Goal: Information Seeking & Learning: Learn about a topic

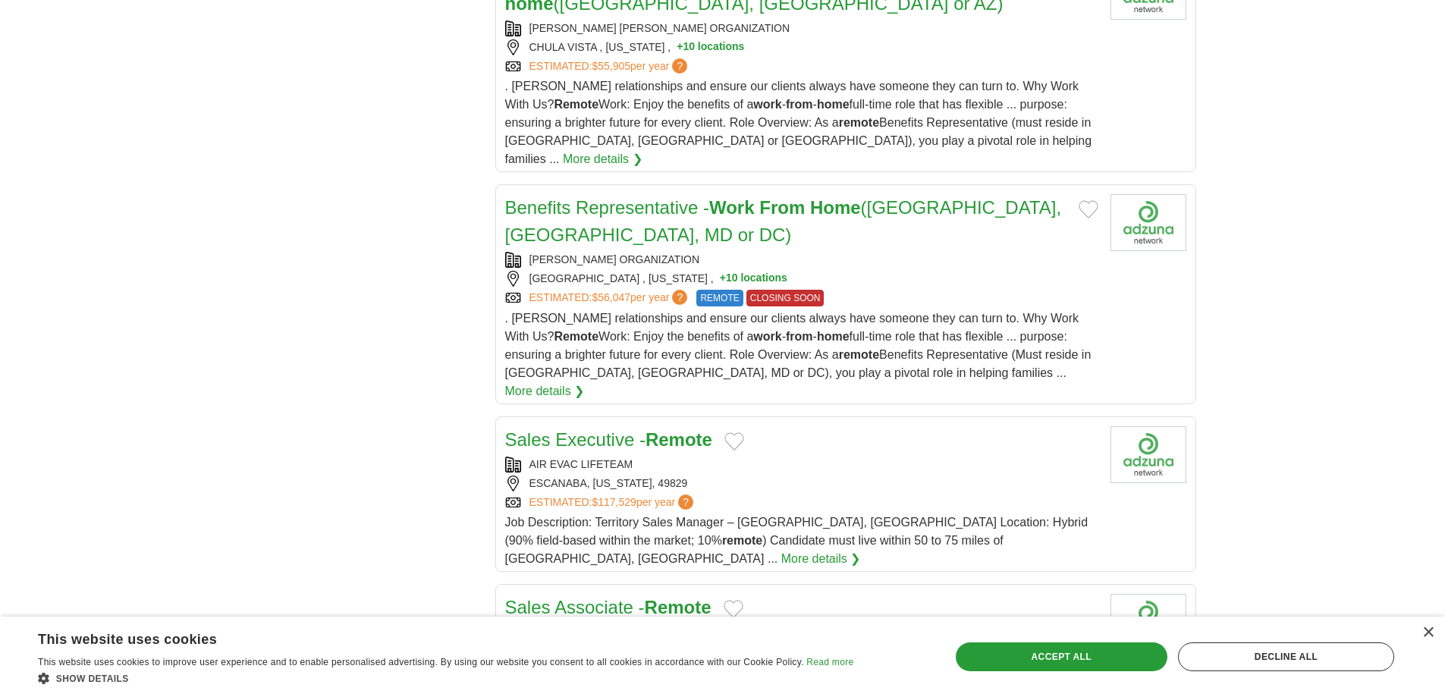
scroll to position [1517, 0]
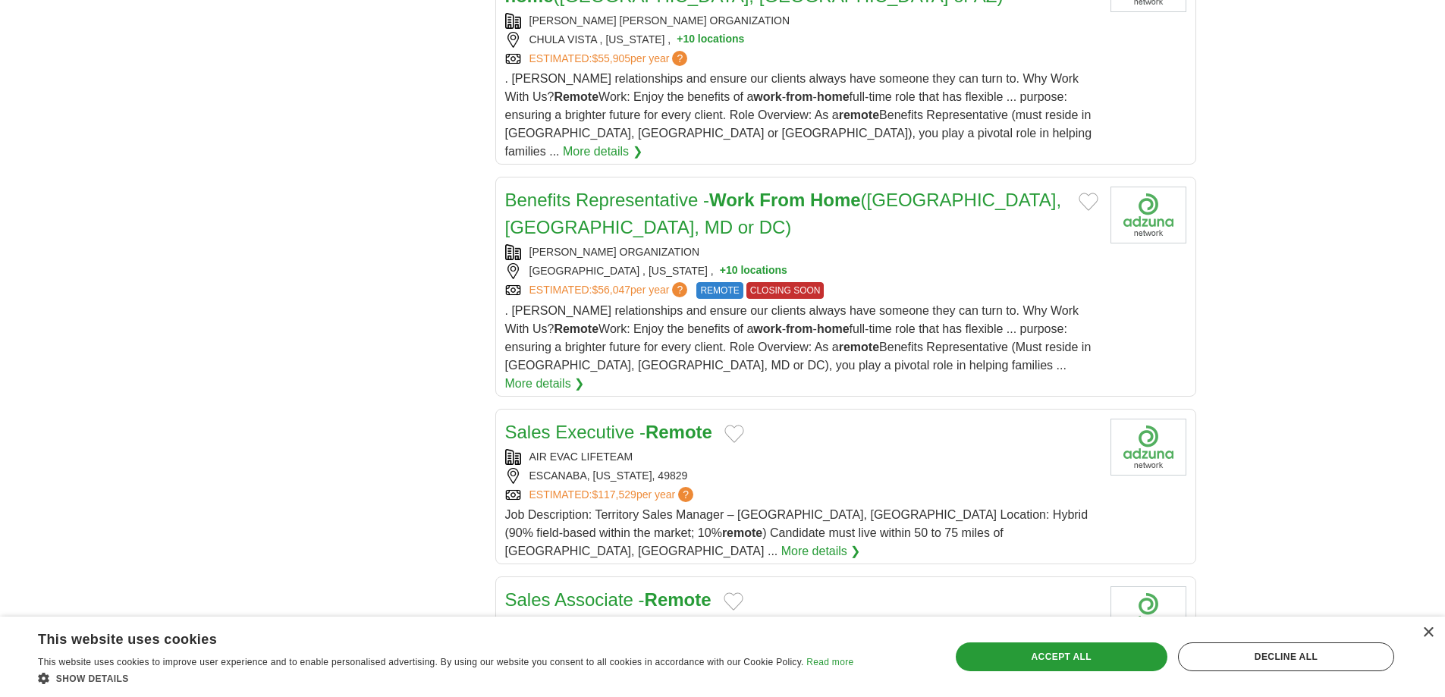
click at [1157, 419] on img at bounding box center [1148, 447] width 76 height 57
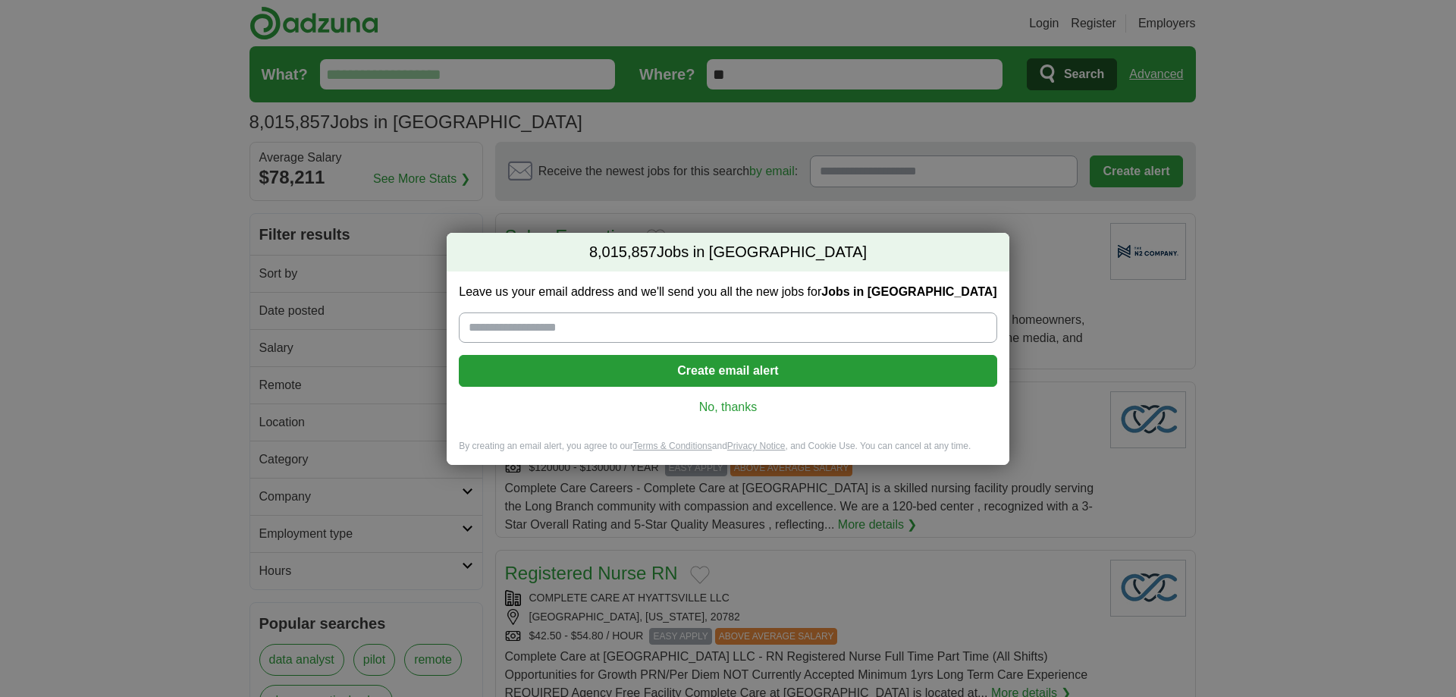
click at [746, 402] on link "No, thanks" at bounding box center [727, 407] width 513 height 17
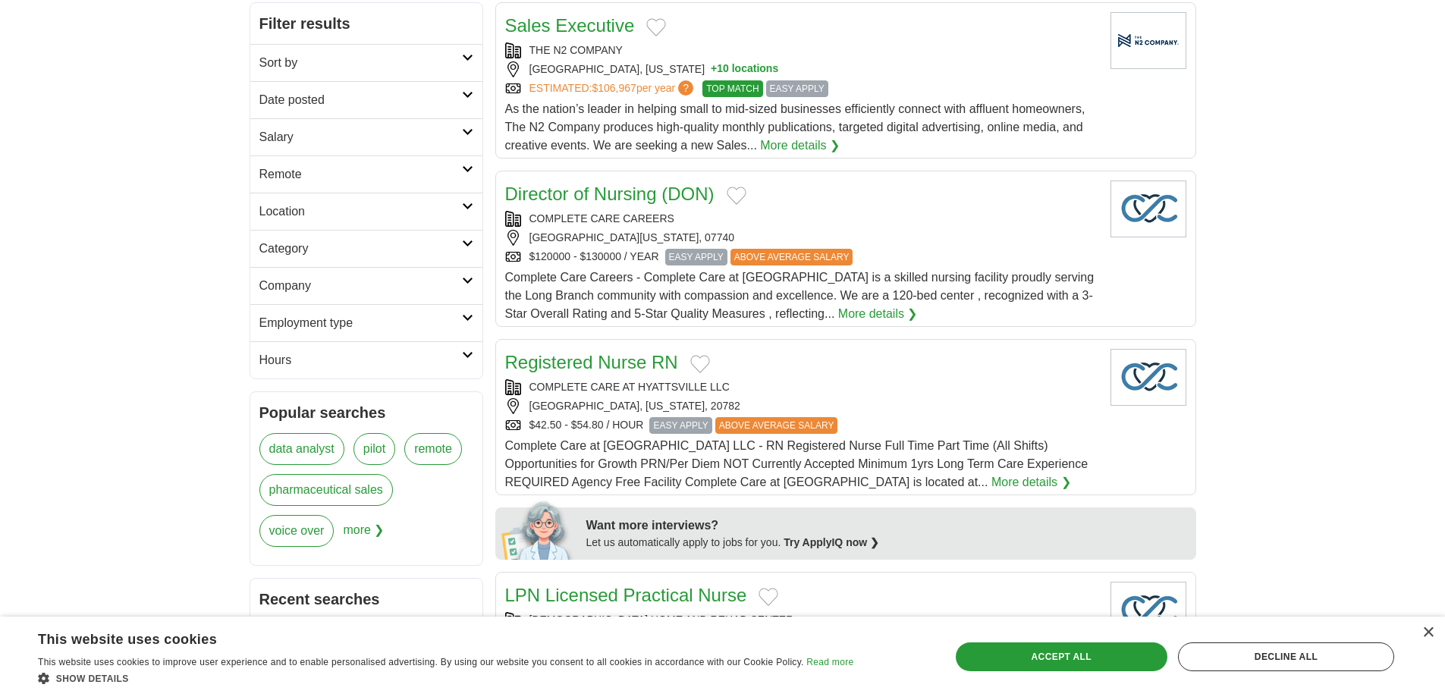
scroll to position [227, 0]
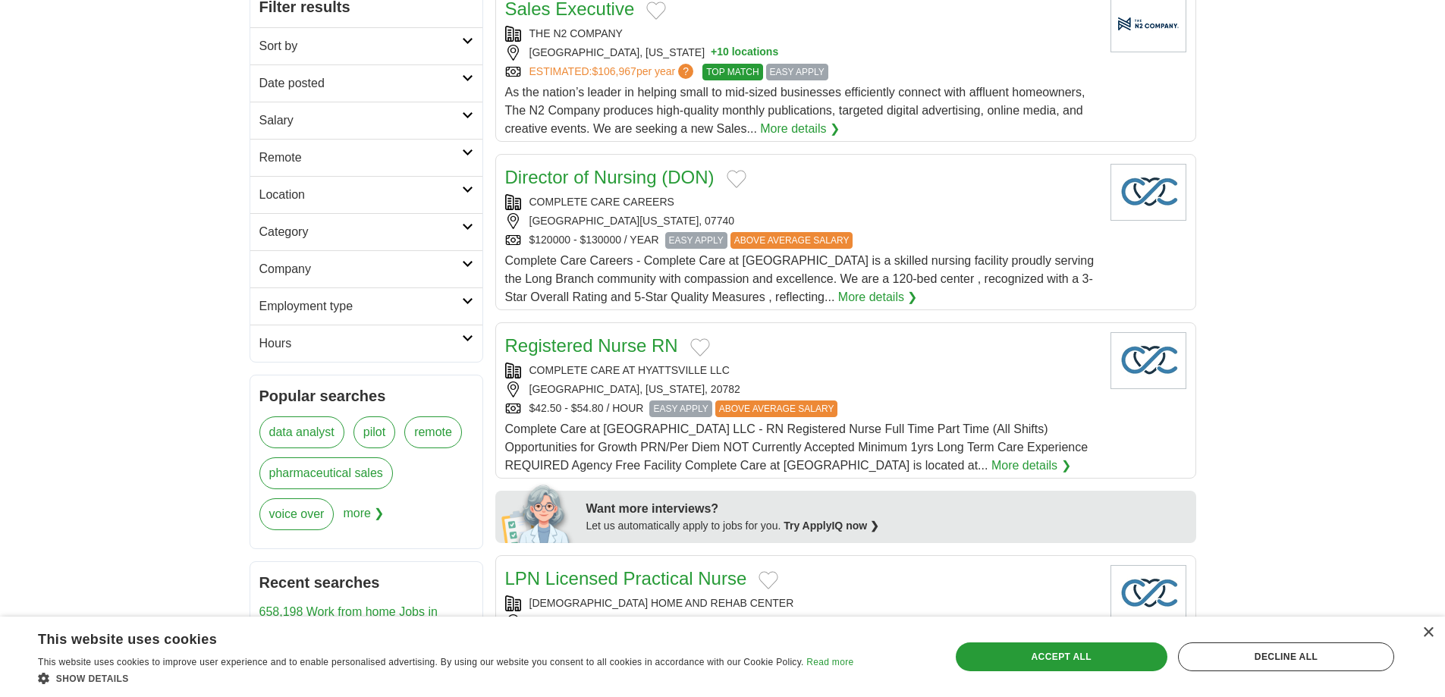
click at [979, 382] on div "[GEOGRAPHIC_DATA], [US_STATE], 20782" at bounding box center [801, 389] width 593 height 16
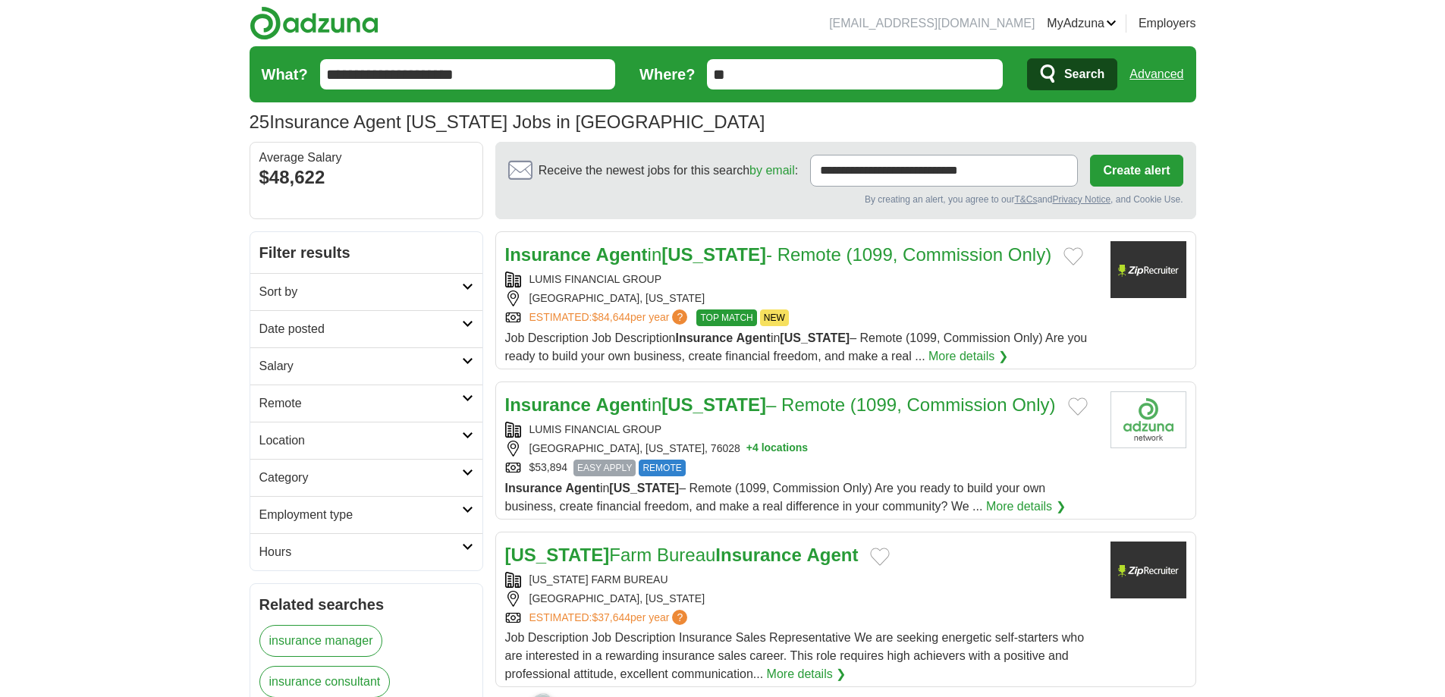
click at [1037, 292] on div "[GEOGRAPHIC_DATA], [US_STATE]" at bounding box center [801, 298] width 593 height 16
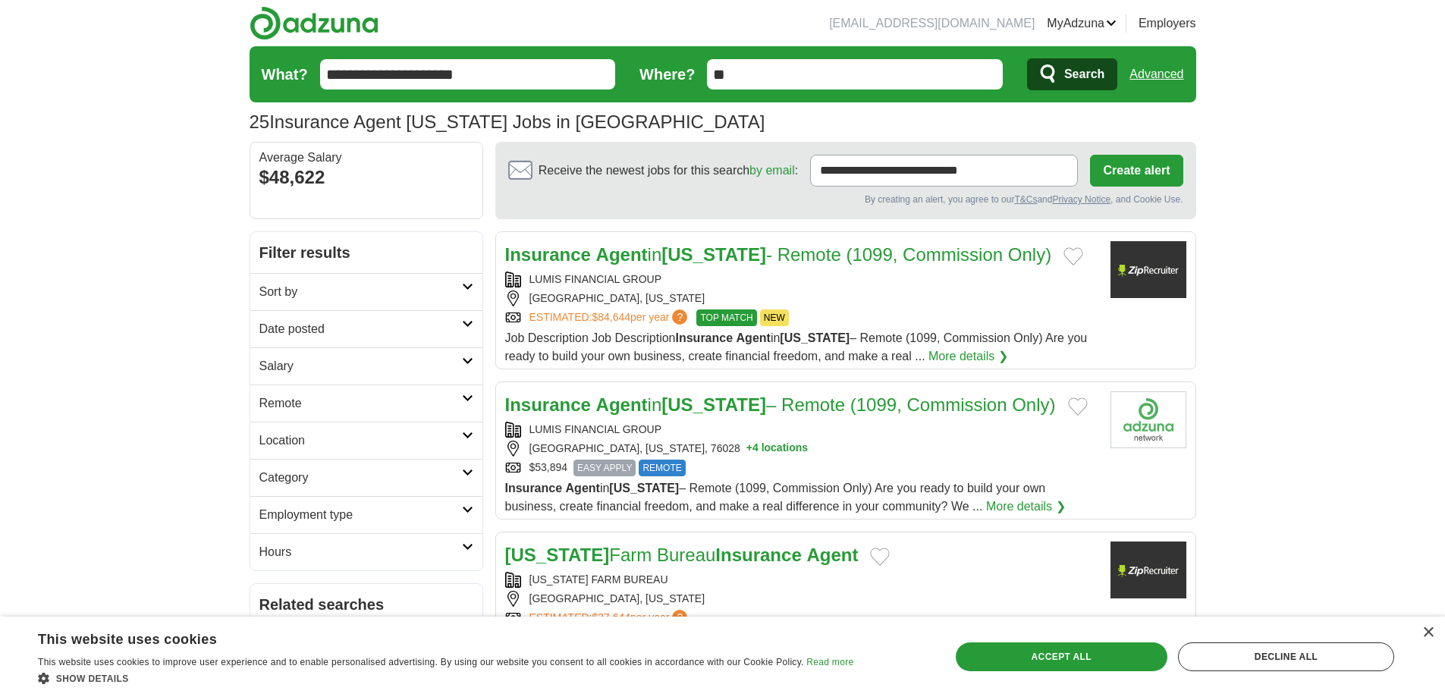
click at [933, 456] on div "LUMIS FINANCIAL GROUP [GEOGRAPHIC_DATA], [US_STATE], 76028 + 4 locations $53,89…" at bounding box center [801, 449] width 593 height 55
